Goal: Information Seeking & Learning: Learn about a topic

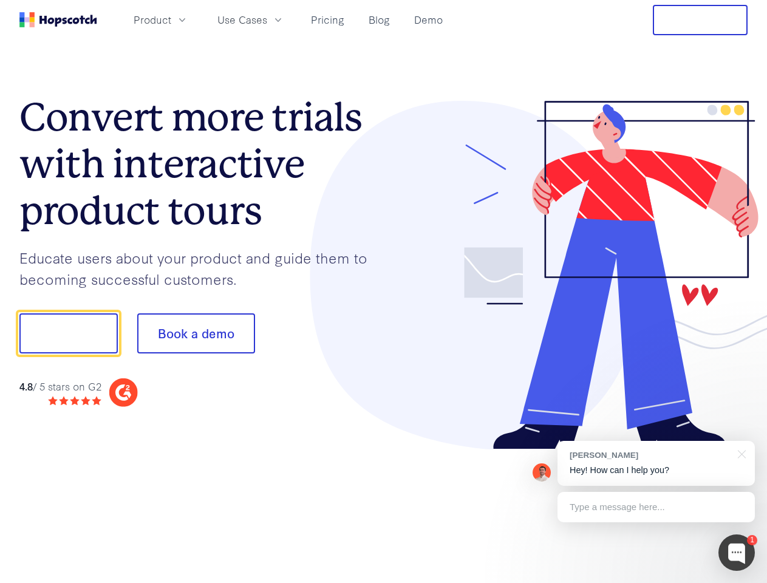
click at [384, 292] on div at bounding box center [566, 275] width 365 height 349
click at [171, 19] on span "Product" at bounding box center [153, 19] width 38 height 15
click at [267, 19] on span "Use Cases" at bounding box center [243, 19] width 50 height 15
click at [701, 20] on button "Free Trial" at bounding box center [700, 20] width 95 height 30
click at [68, 334] on button "Show me!" at bounding box center [68, 334] width 98 height 40
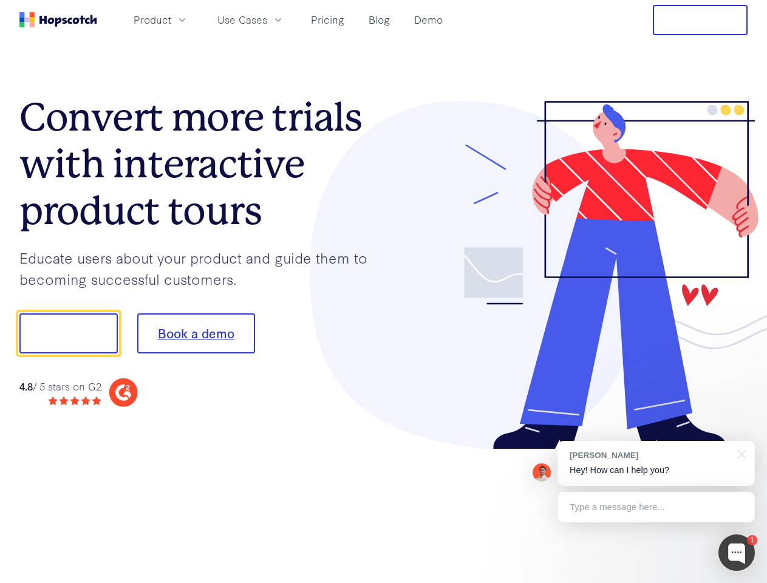
click at [196, 334] on button "Book a demo" at bounding box center [196, 334] width 118 height 40
click at [737, 553] on div at bounding box center [737, 553] width 36 height 36
click at [656, 464] on div "[PERSON_NAME] Hey! How can I help you?" at bounding box center [656, 463] width 197 height 45
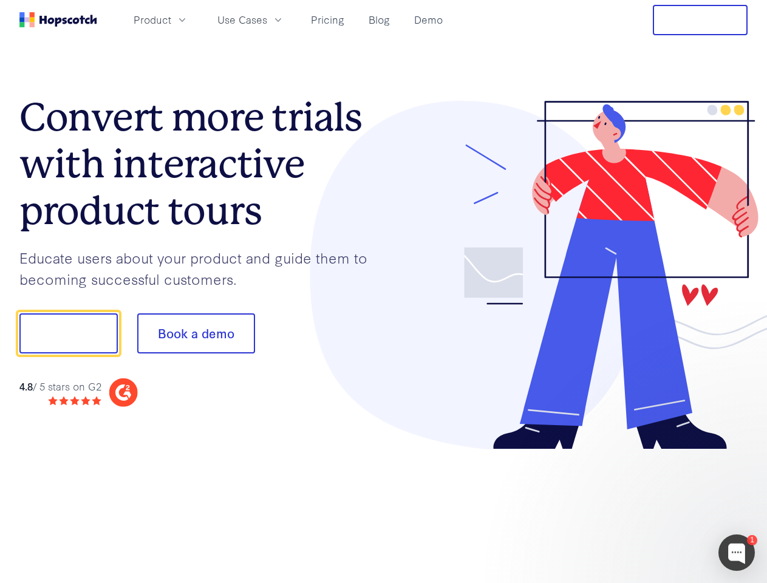
click at [740, 453] on div at bounding box center [641, 331] width 228 height 405
click at [656, 507] on div at bounding box center [641, 413] width 228 height 242
